Goal: Find specific page/section: Find specific page/section

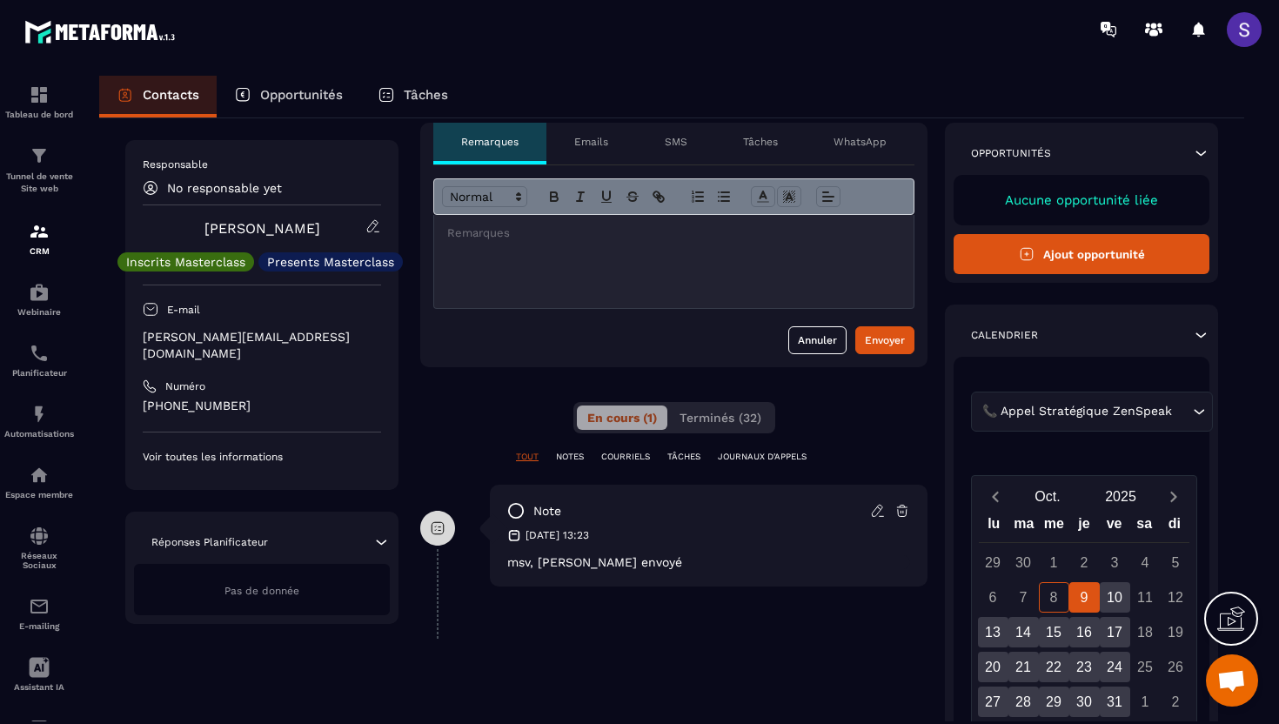
scroll to position [63, 0]
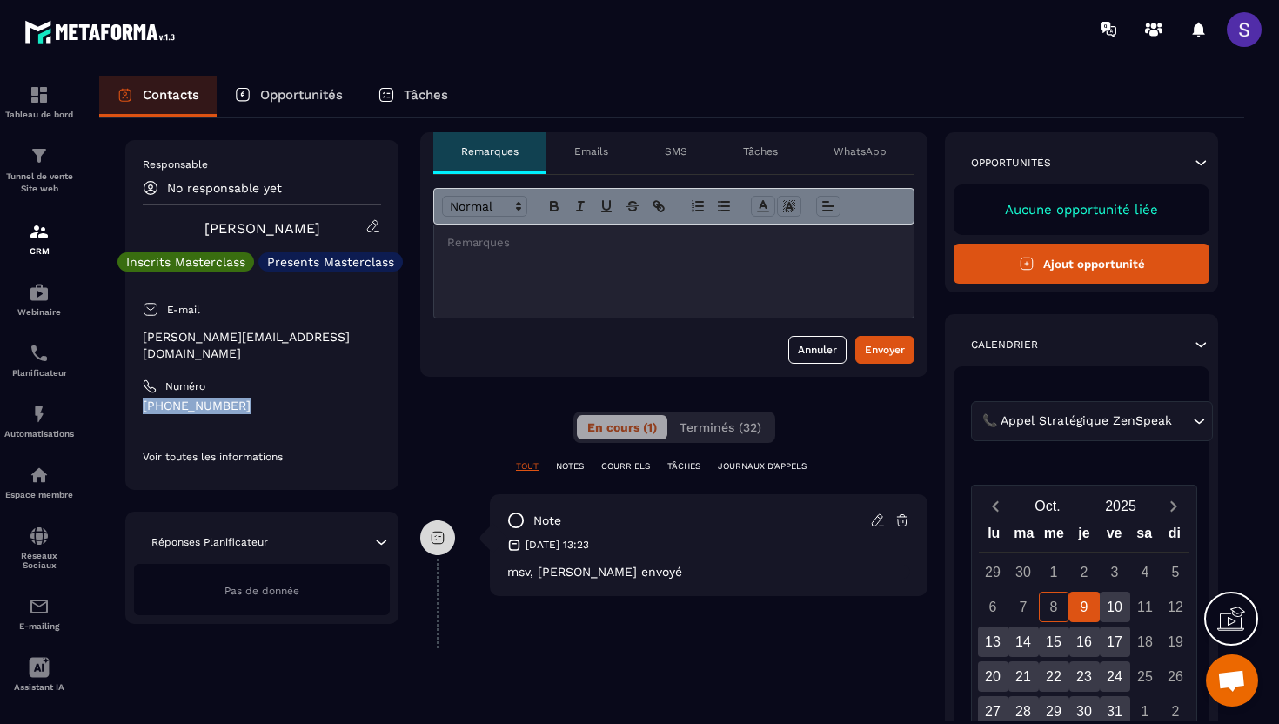
drag, startPoint x: 244, startPoint y: 386, endPoint x: 136, endPoint y: 395, distance: 108.2
click at [136, 395] on div "Responsable No responsable yet [PERSON_NAME] Masterclass Presents Masterclass E…" at bounding box center [261, 315] width 273 height 350
click at [138, 420] on div "Responsable No responsable yet [PERSON_NAME] Masterclass Presents Masterclass E…" at bounding box center [261, 315] width 273 height 350
click at [732, 421] on span "Terminés (32)" at bounding box center [720, 427] width 82 height 14
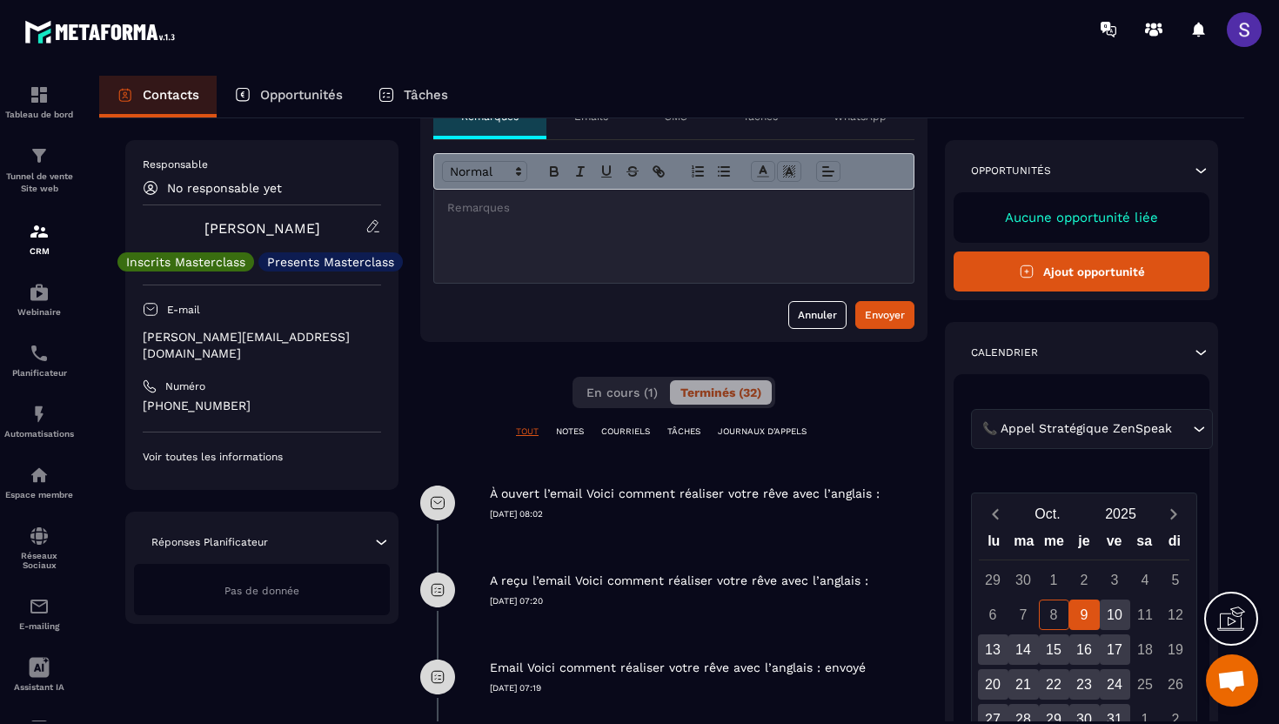
scroll to position [0, 0]
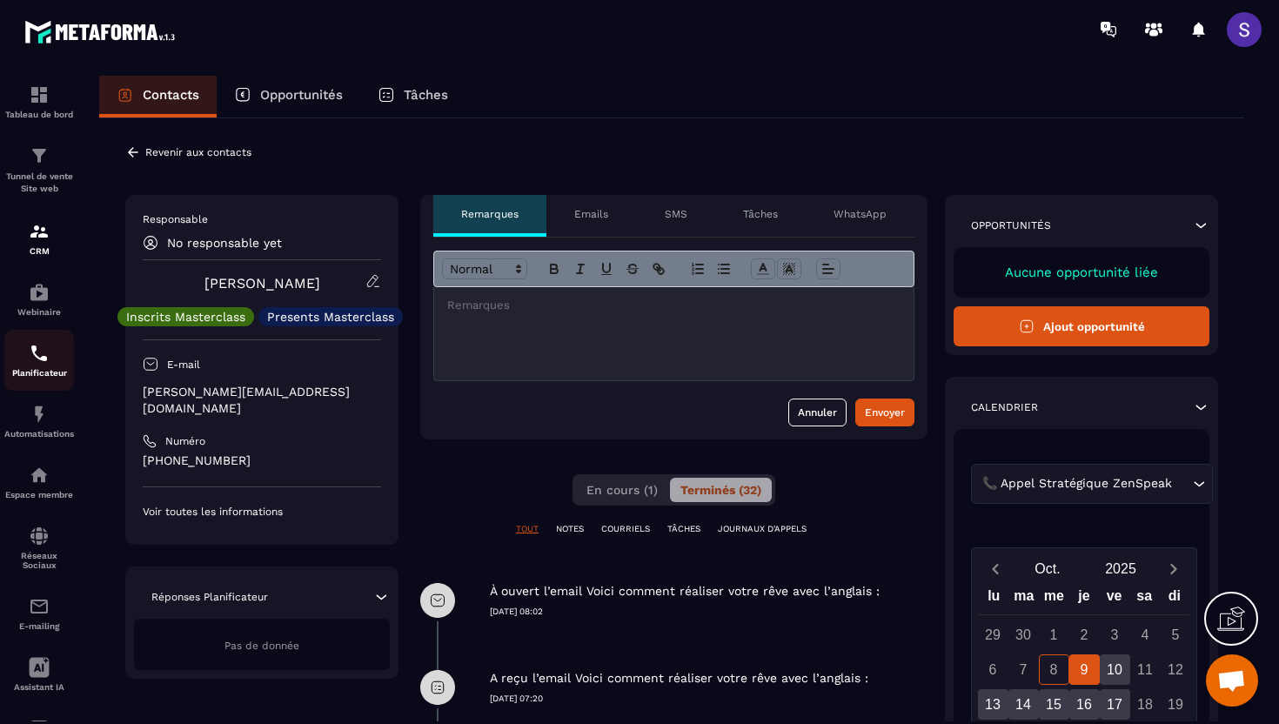
click at [44, 363] on img at bounding box center [39, 353] width 21 height 21
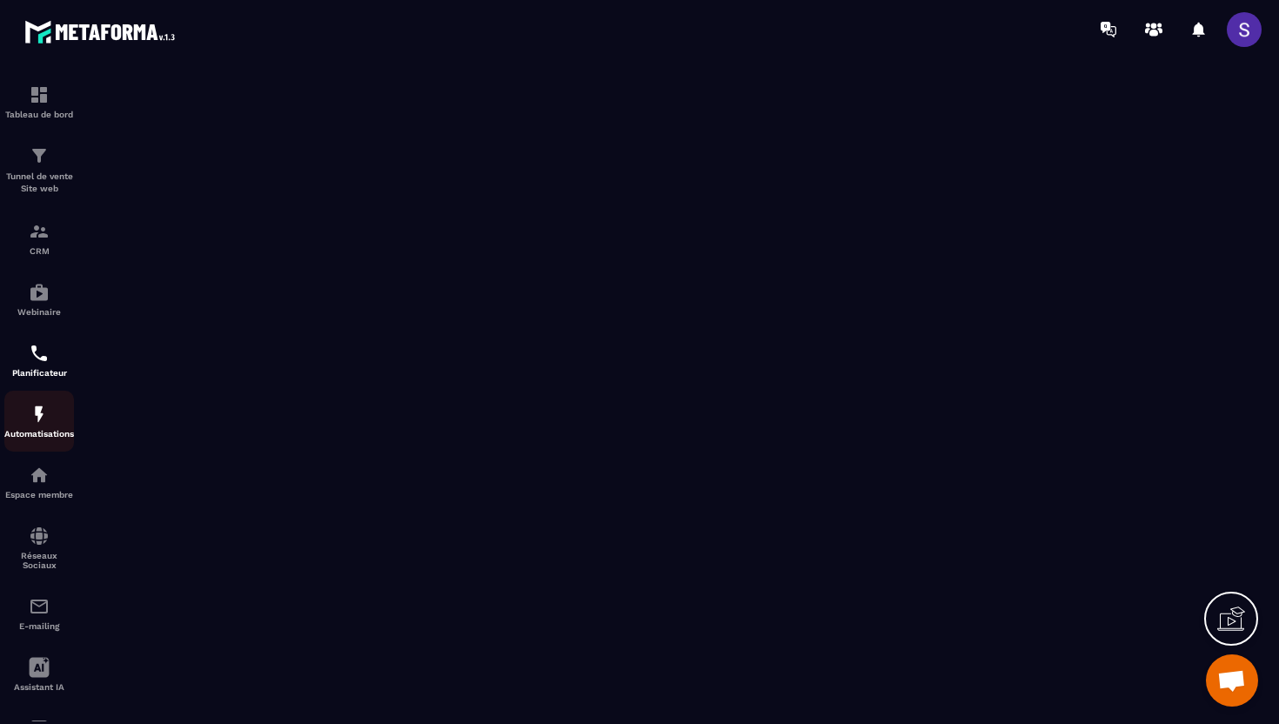
click at [39, 414] on img at bounding box center [39, 414] width 21 height 21
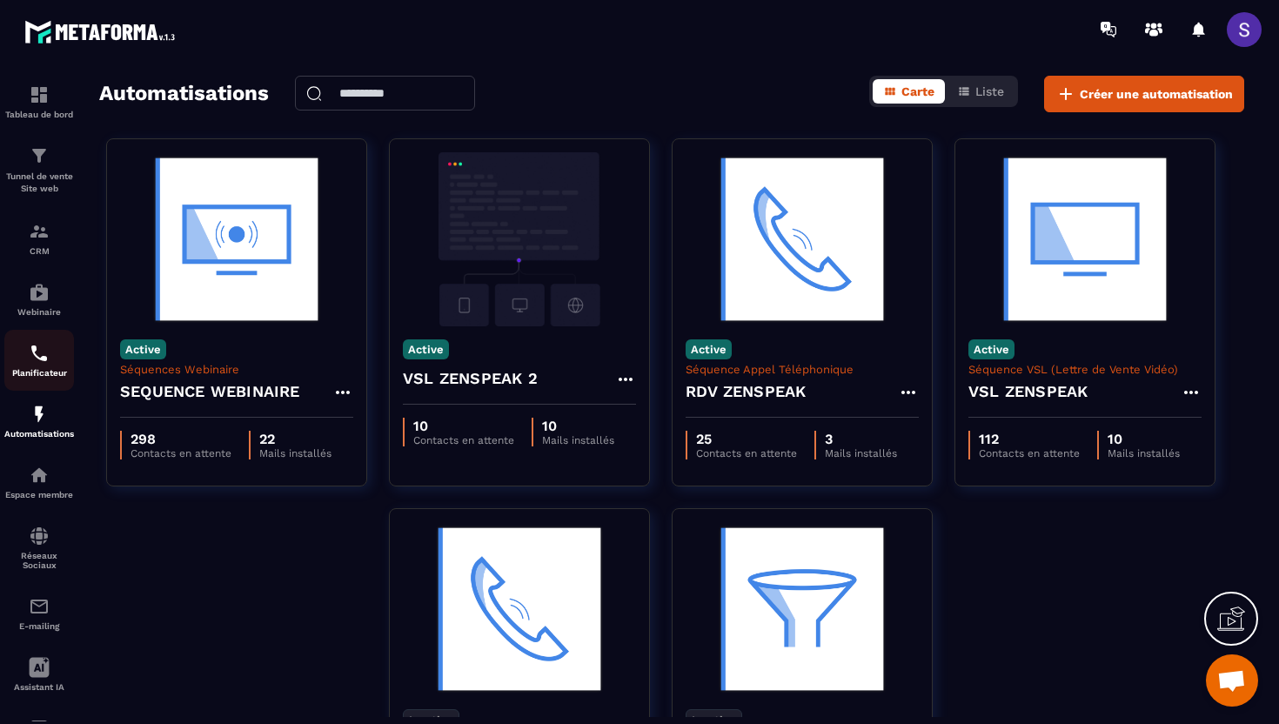
click at [35, 358] on img at bounding box center [39, 353] width 21 height 21
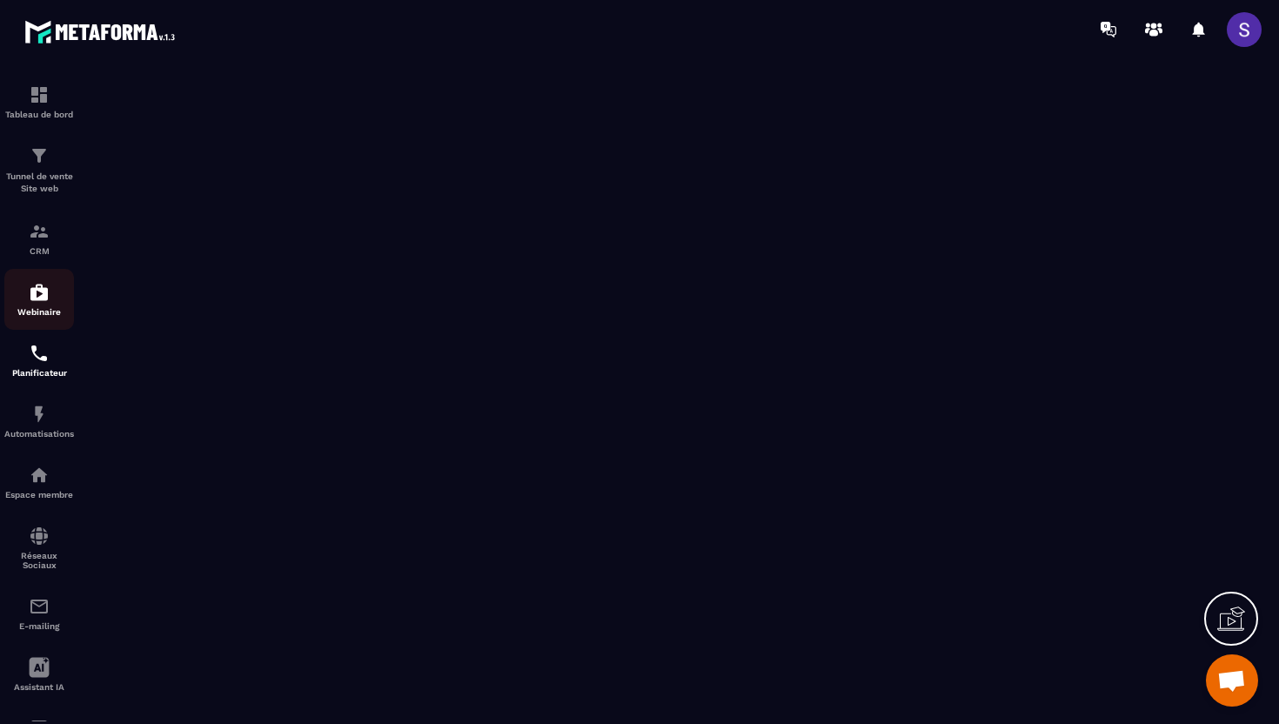
click at [37, 307] on div "Webinaire" at bounding box center [39, 299] width 70 height 35
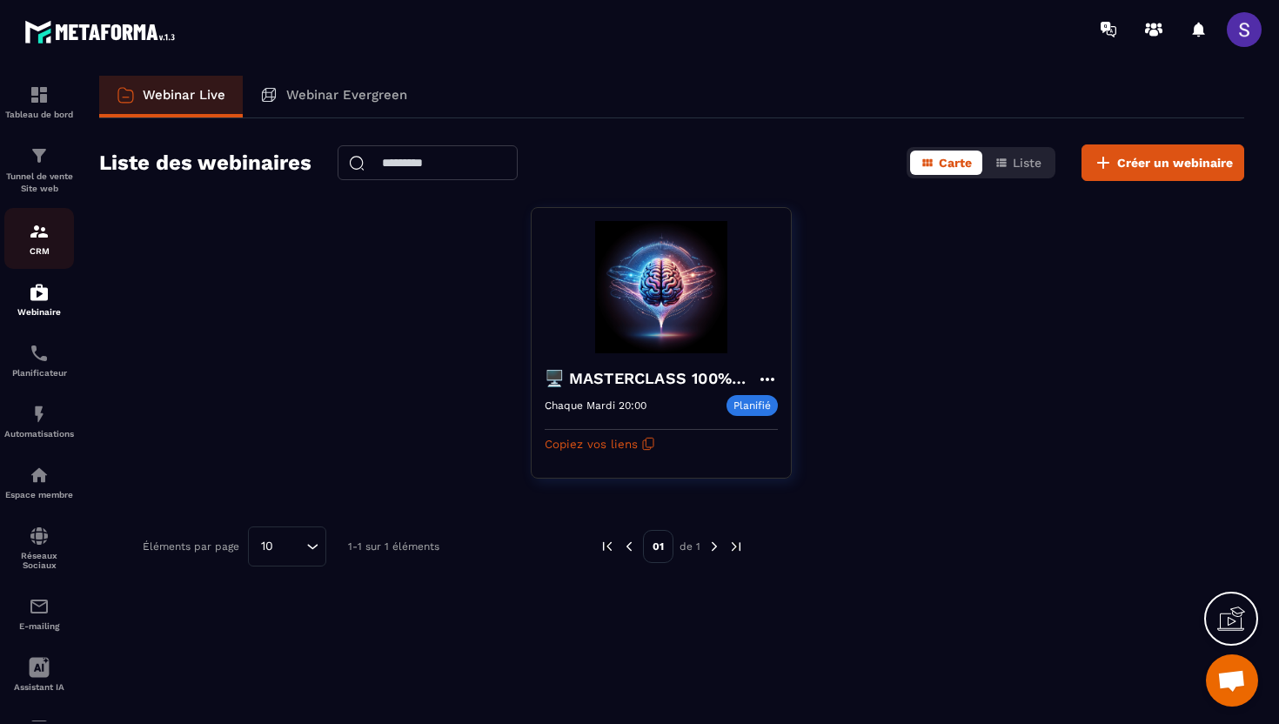
click at [39, 229] on img at bounding box center [39, 231] width 21 height 21
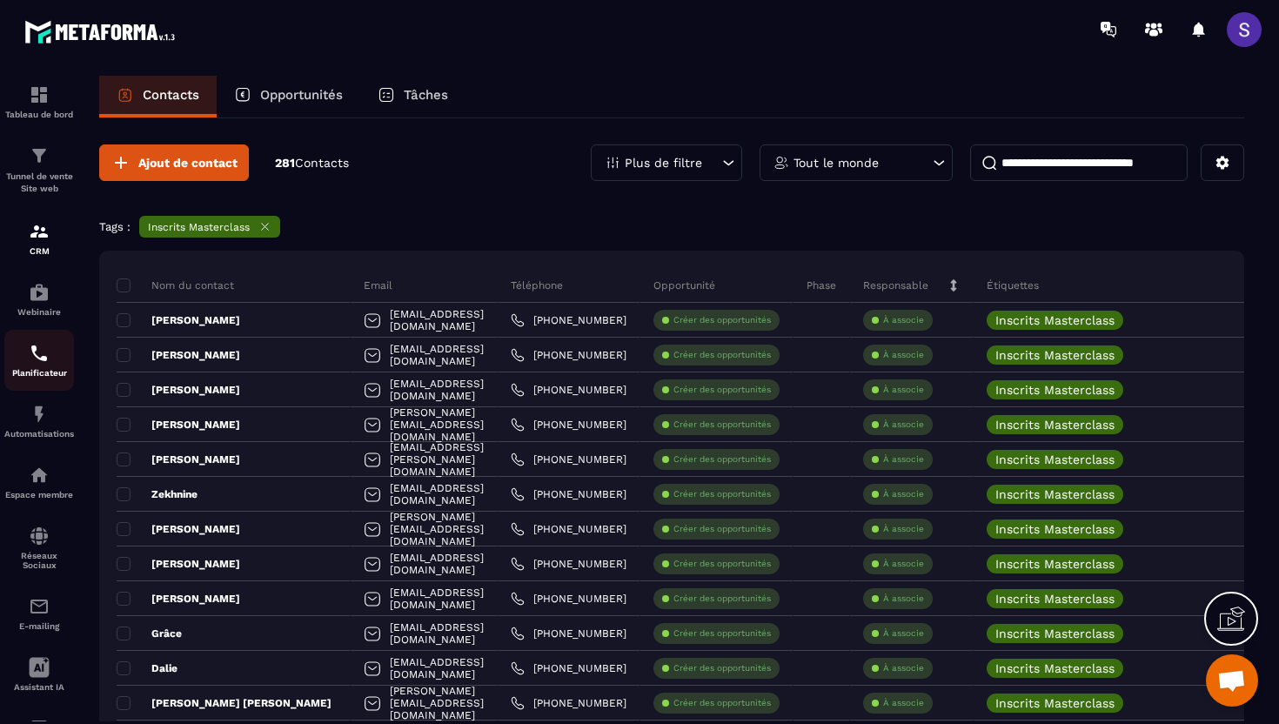
click at [43, 371] on p "Planificateur" at bounding box center [39, 373] width 70 height 10
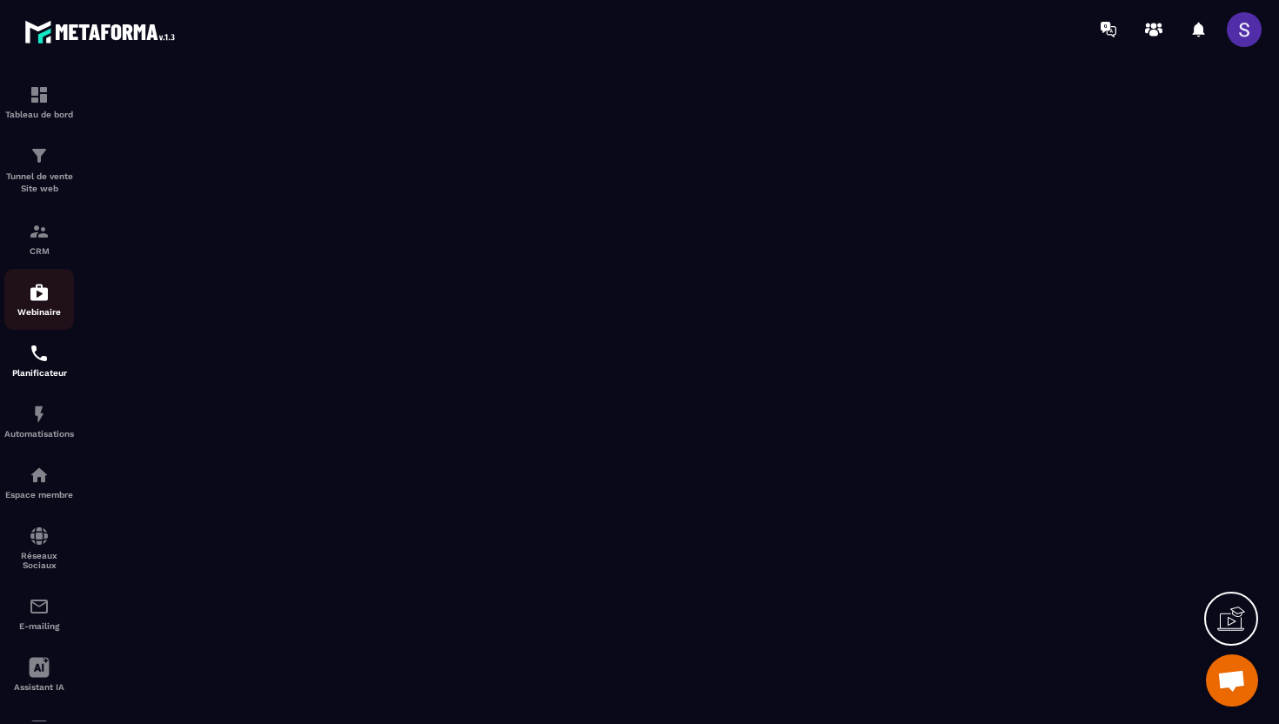
click at [43, 300] on img at bounding box center [39, 292] width 21 height 21
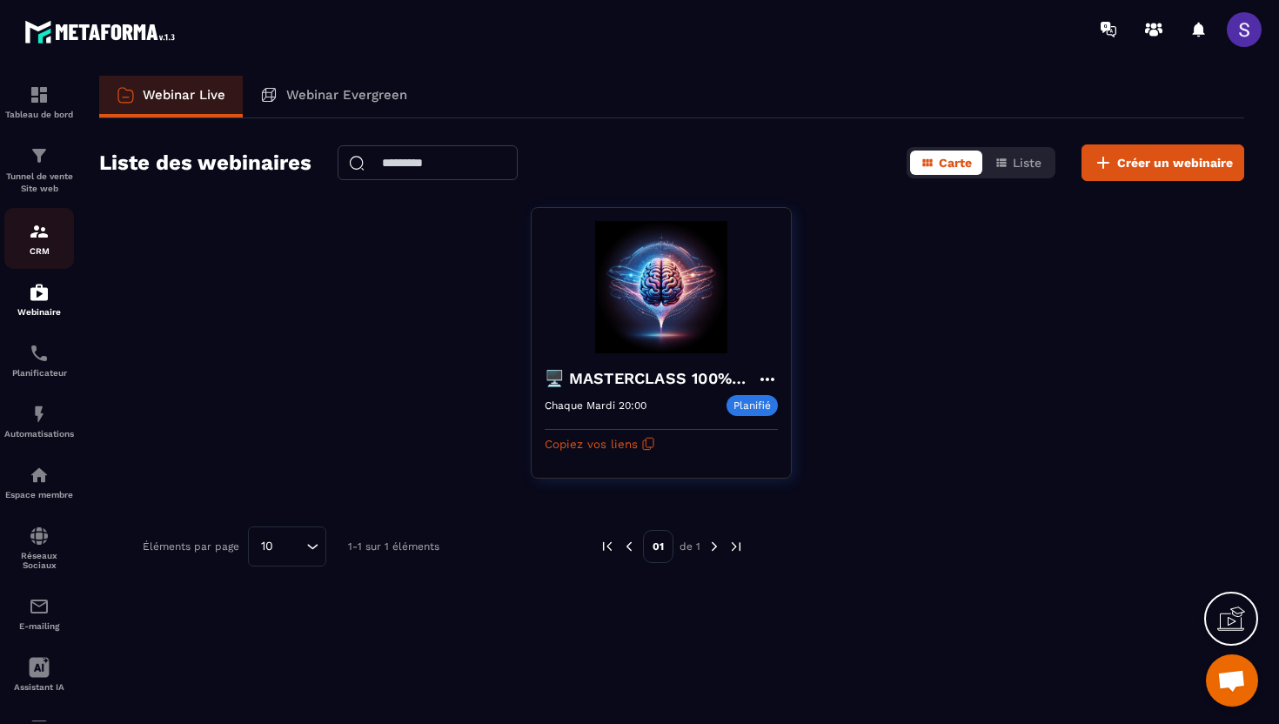
click at [38, 250] on p "CRM" at bounding box center [39, 251] width 70 height 10
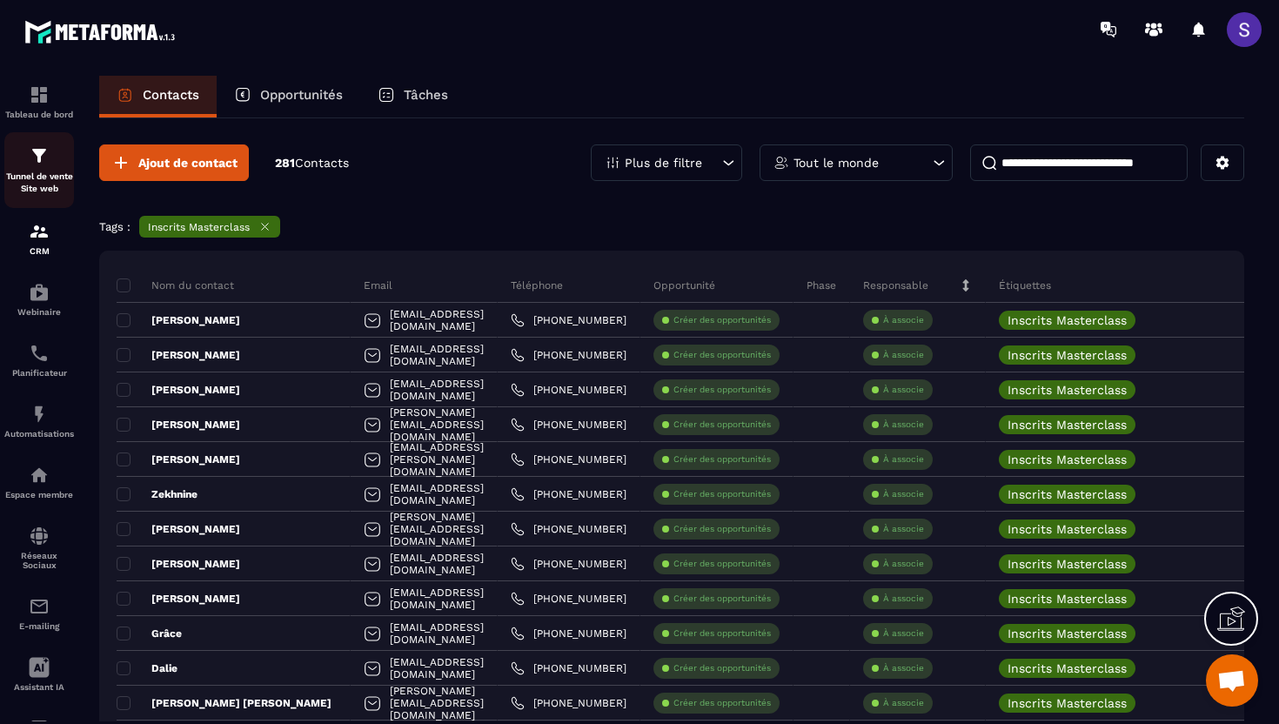
click at [37, 185] on p "Tunnel de vente Site web" at bounding box center [39, 183] width 70 height 24
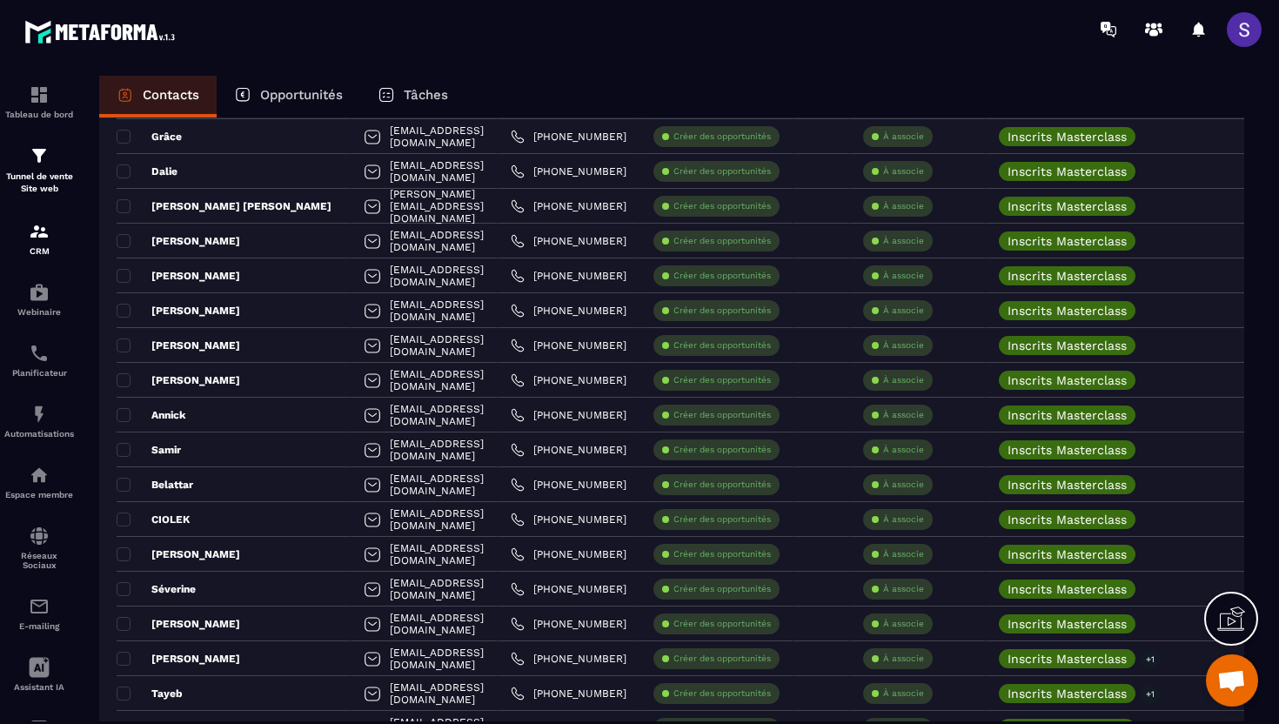
scroll to position [496, 0]
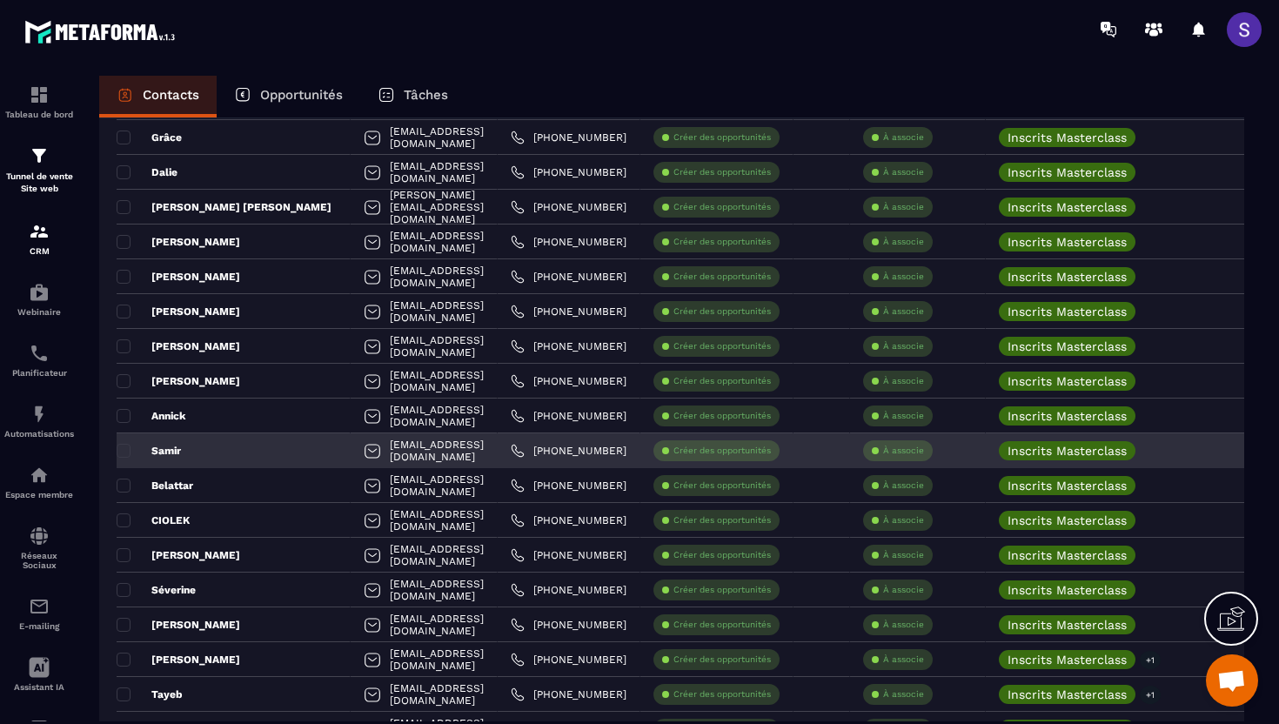
click at [179, 453] on p "Samir" at bounding box center [149, 451] width 64 height 14
